Goal: Find specific page/section: Find specific page/section

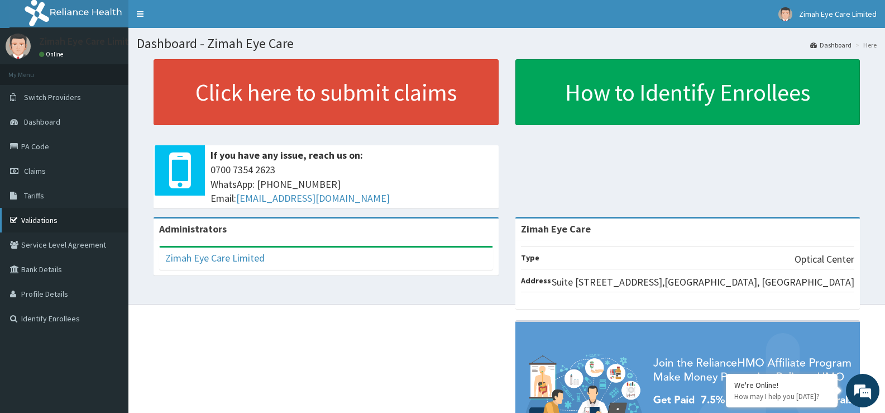
click at [25, 223] on link "Validations" at bounding box center [64, 220] width 128 height 25
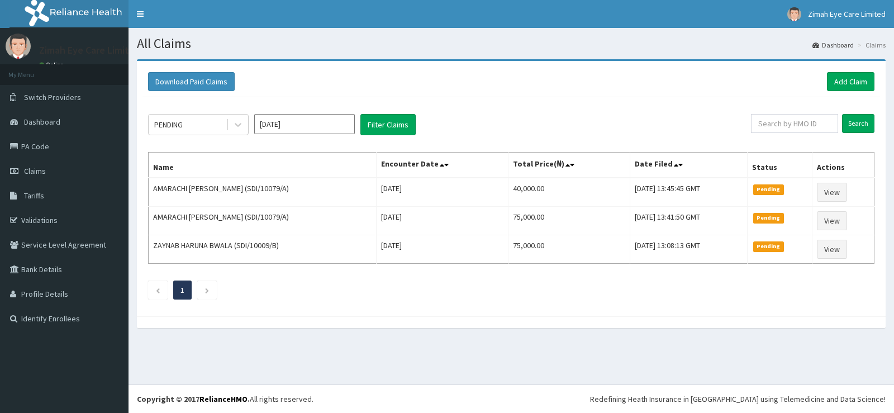
click at [42, 198] on span "Tariffs" at bounding box center [34, 195] width 20 height 10
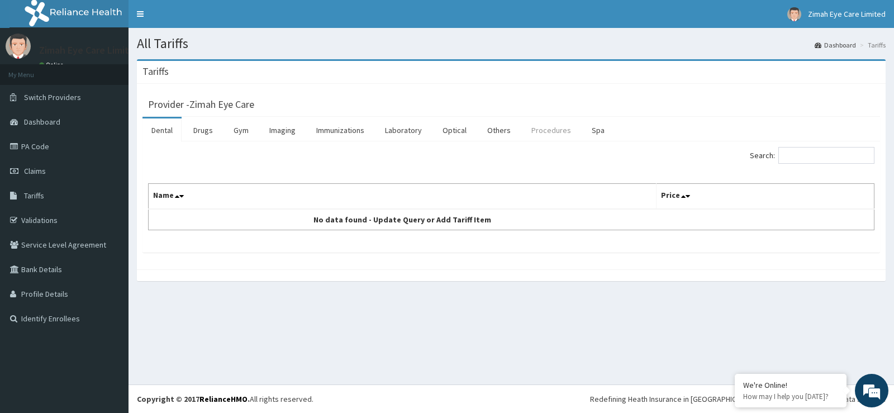
click at [551, 130] on link "Procedures" at bounding box center [551, 129] width 58 height 23
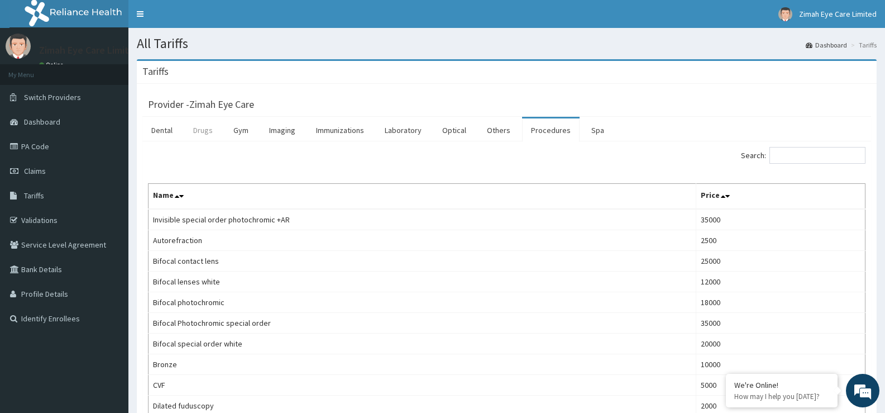
click at [204, 133] on link "Drugs" at bounding box center [202, 129] width 37 height 23
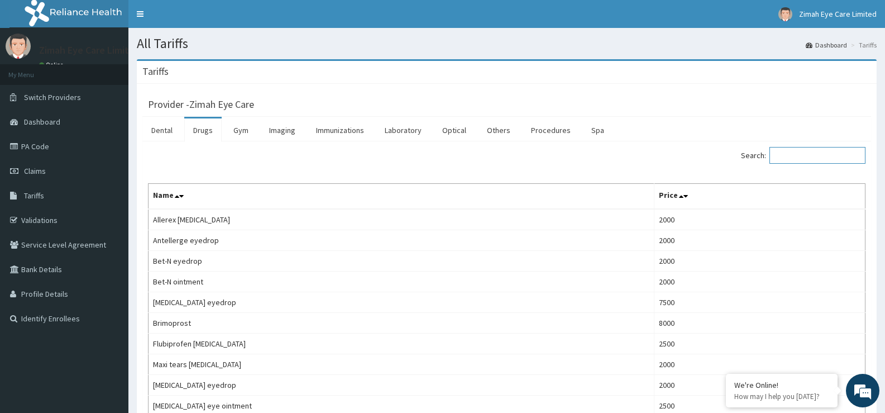
click at [808, 154] on input "Search:" at bounding box center [818, 155] width 96 height 17
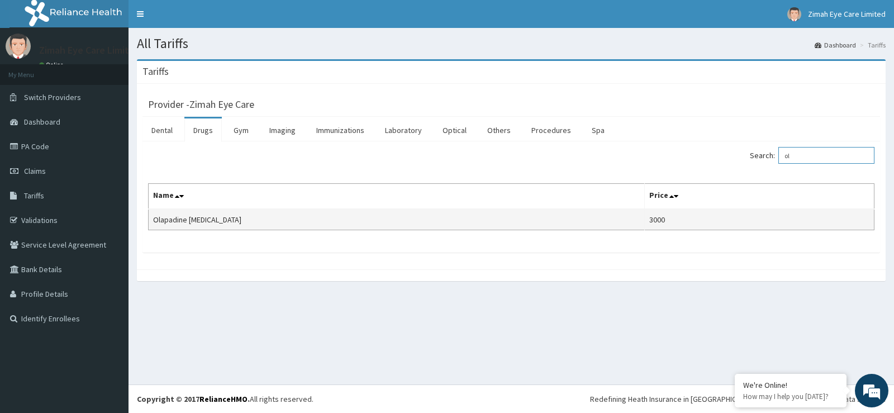
type input "o"
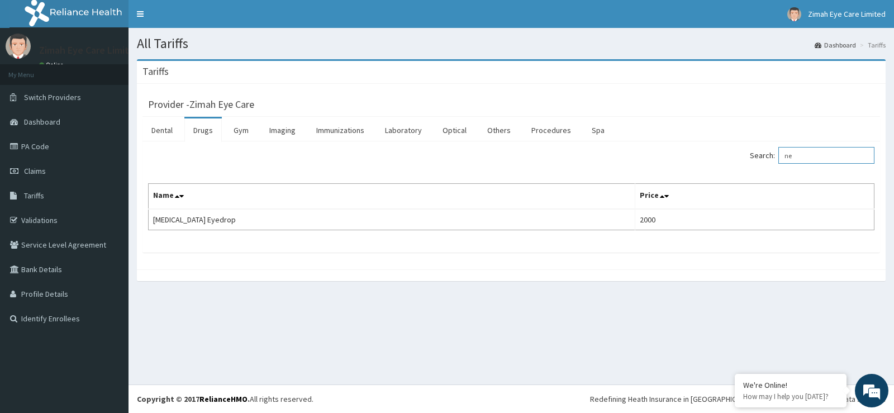
type input "n"
type input "d"
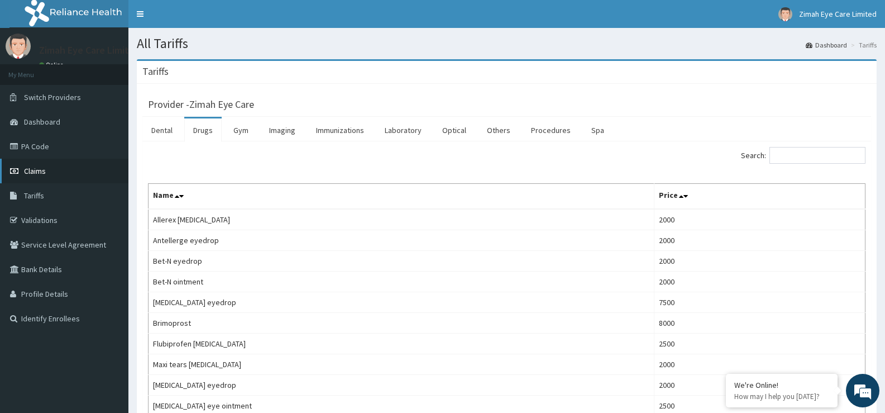
click at [23, 172] on link "Claims" at bounding box center [64, 171] width 128 height 25
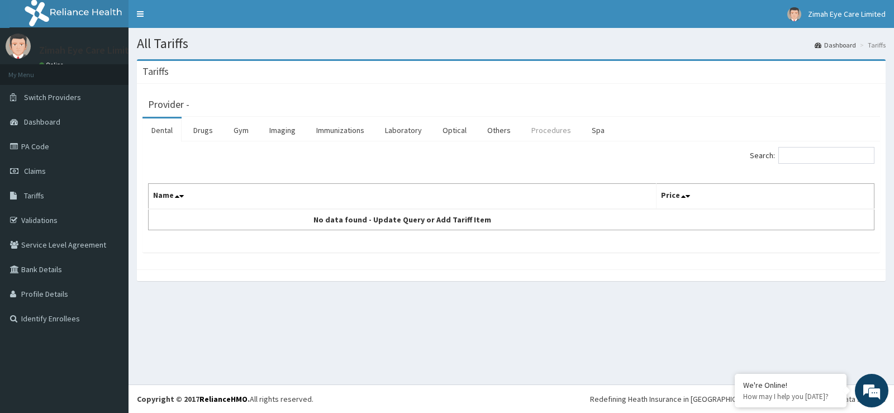
click at [527, 131] on link "Procedures" at bounding box center [551, 129] width 58 height 23
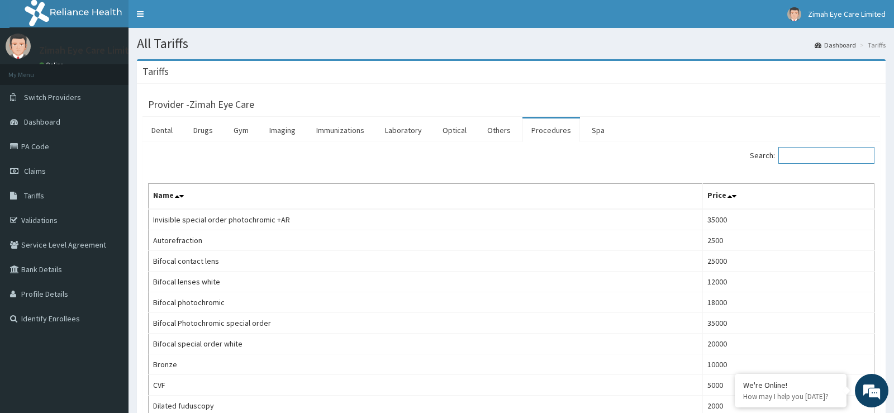
click at [815, 155] on input "Search:" at bounding box center [826, 155] width 96 height 17
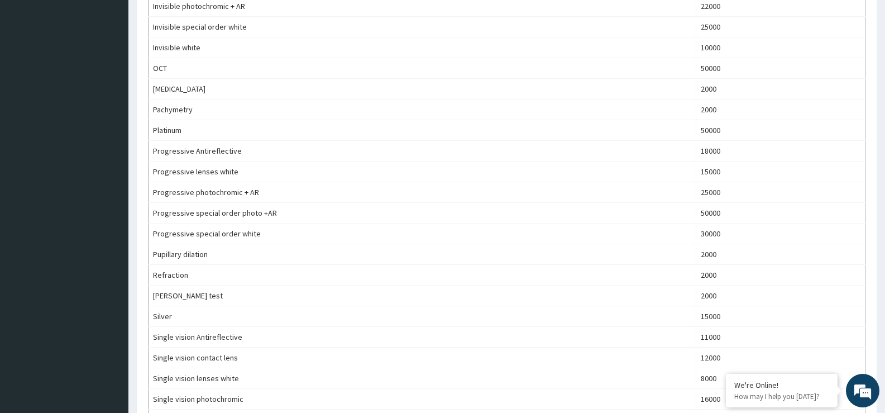
scroll to position [559, 0]
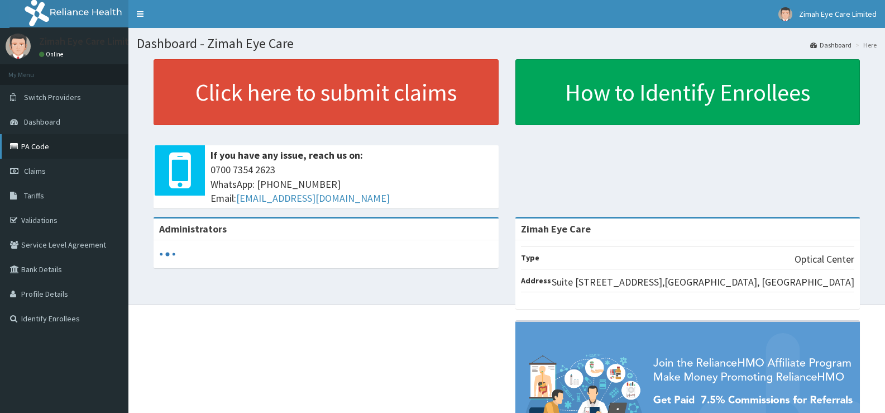
click at [57, 143] on link "PA Code" at bounding box center [64, 146] width 128 height 25
